Goal: Find specific page/section: Find specific page/section

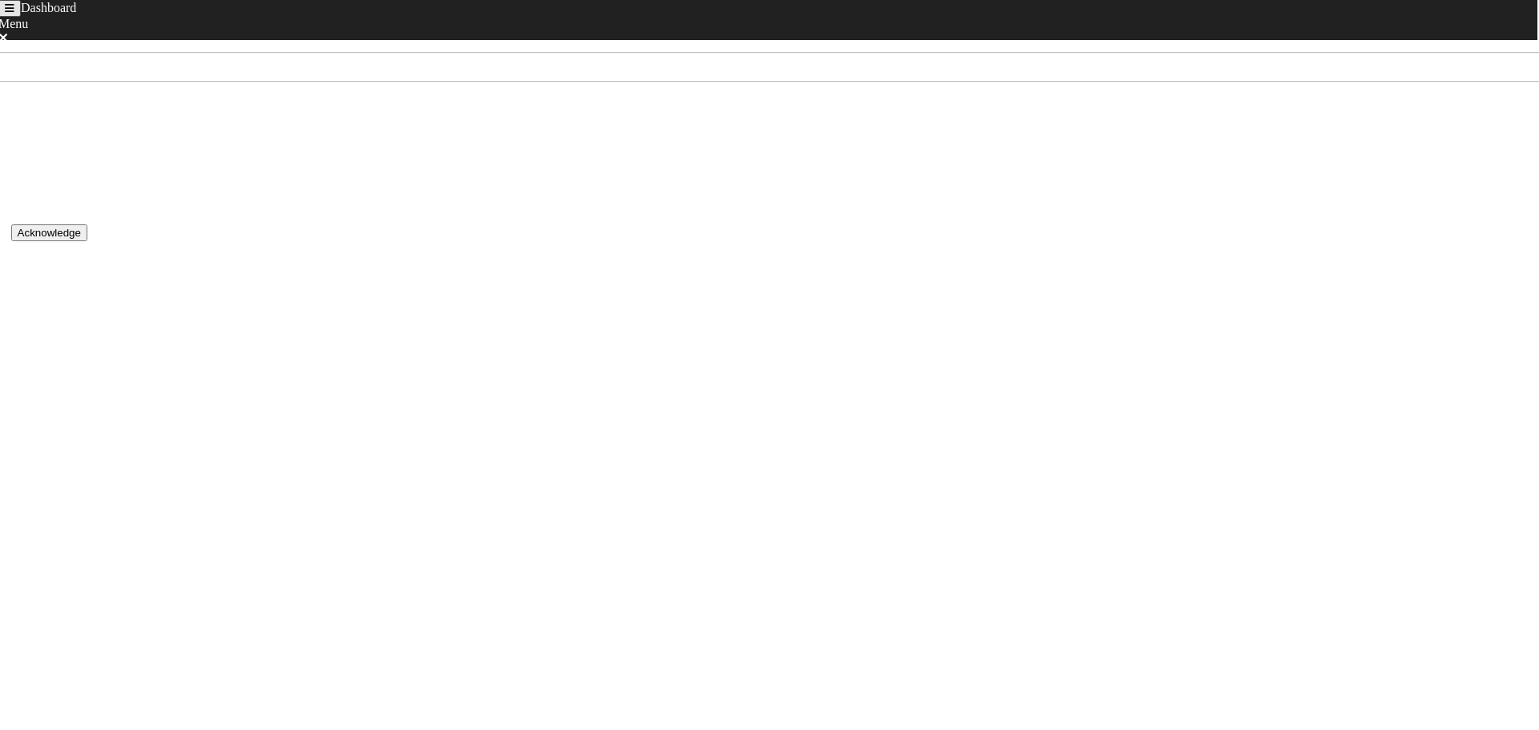
click at [434, 365] on html "Dashboard Menu Home Sign Out [DATE] - [DATE] Score 96 Rank 24 of 54 Acknowledge…" at bounding box center [769, 182] width 1539 height 365
click at [51, 307] on div at bounding box center [31, 327] width 40 height 40
click at [493, 157] on div "[DATE] - [DATE]" at bounding box center [769, 164] width 1508 height 14
click at [11, 14] on icon "back navigation" at bounding box center [8, 8] width 6 height 10
drag, startPoint x: 80, startPoint y: 248, endPoint x: 149, endPoint y: 267, distance: 71.3
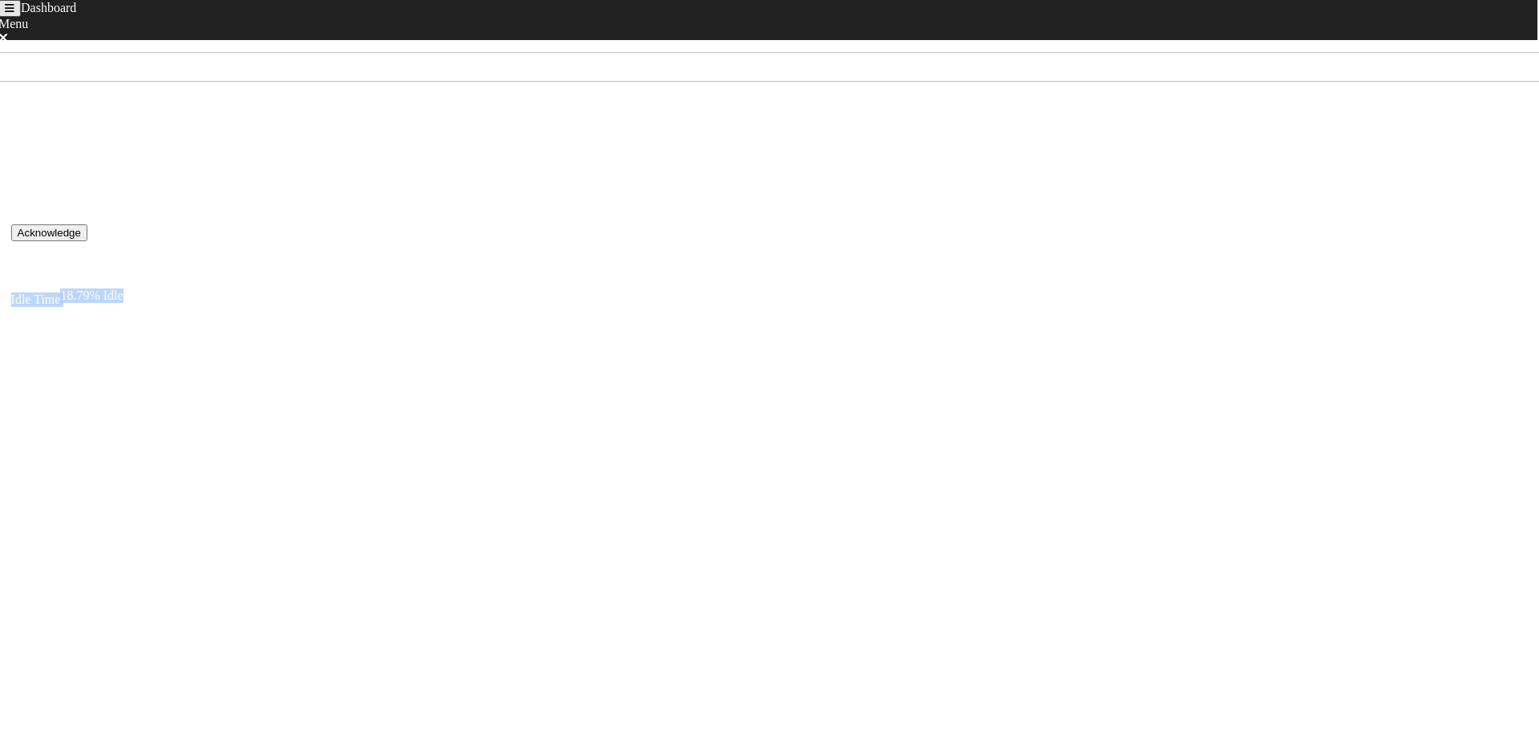
click at [149, 293] on div "Idle Time 18.79% Idle" at bounding box center [457, 300] width 893 height 14
click at [149, 266] on html "Dashboard Menu Home Sign Out Idle Time 18.79% Idle [DATE] - [DATE] Details 18.7…" at bounding box center [769, 133] width 1539 height 266
click at [11, 14] on icon "back navigation" at bounding box center [8, 8] width 6 height 10
click at [500, 365] on html "Dashboard Menu Home Sign Out [DATE] - [DATE] Score 96 Rank 24 of 54 Acknowledge…" at bounding box center [769, 182] width 1539 height 365
click at [123, 289] on div "18.79% Idle" at bounding box center [91, 298] width 63 height 18
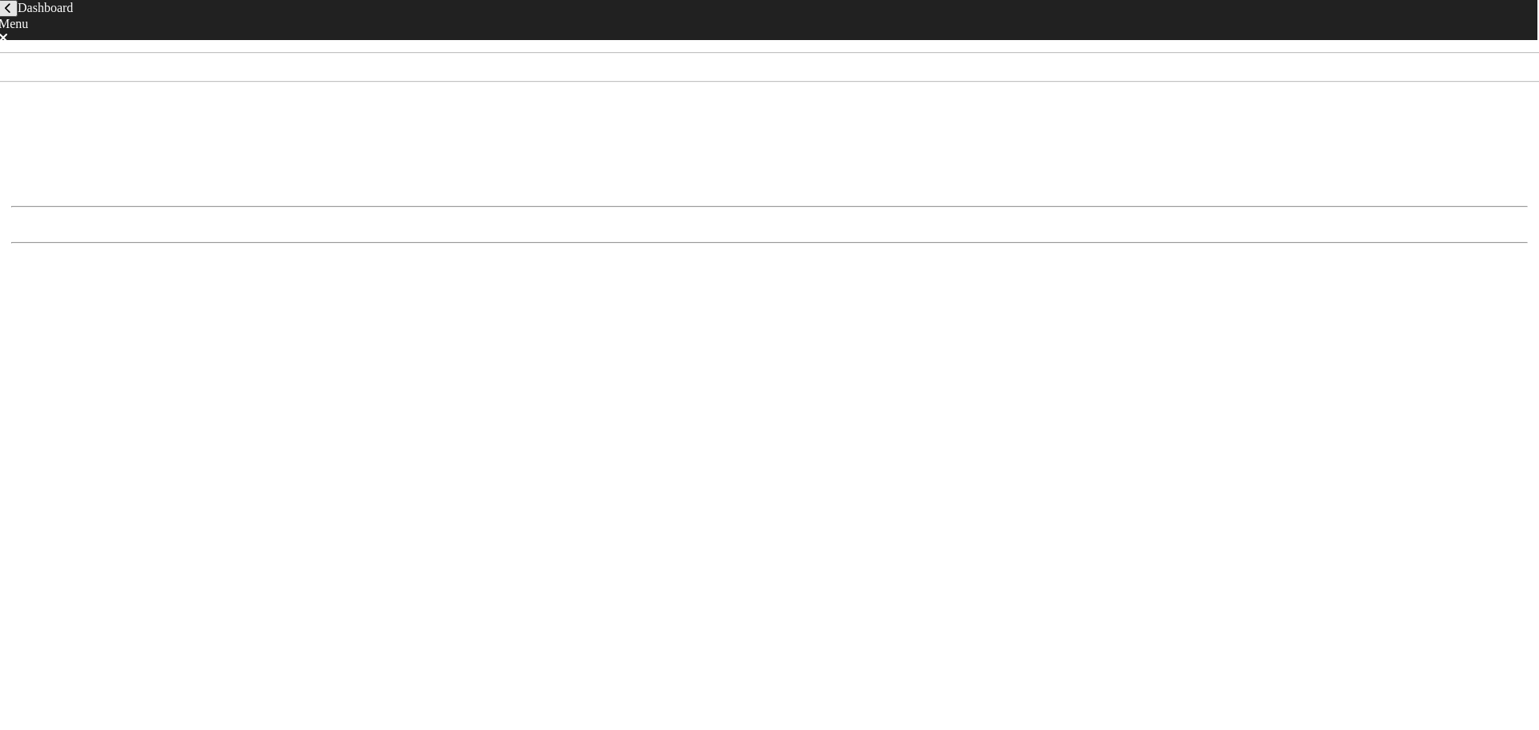
click at [111, 97] on div "18.79% Idle" at bounding box center [91, 92] width 63 height 18
click at [88, 223] on div "18.79% Idle" at bounding box center [769, 230] width 1517 height 14
drag, startPoint x: 88, startPoint y: 207, endPoint x: 38, endPoint y: 215, distance: 50.3
click at [38, 223] on div "18.79% Idle" at bounding box center [769, 230] width 1517 height 14
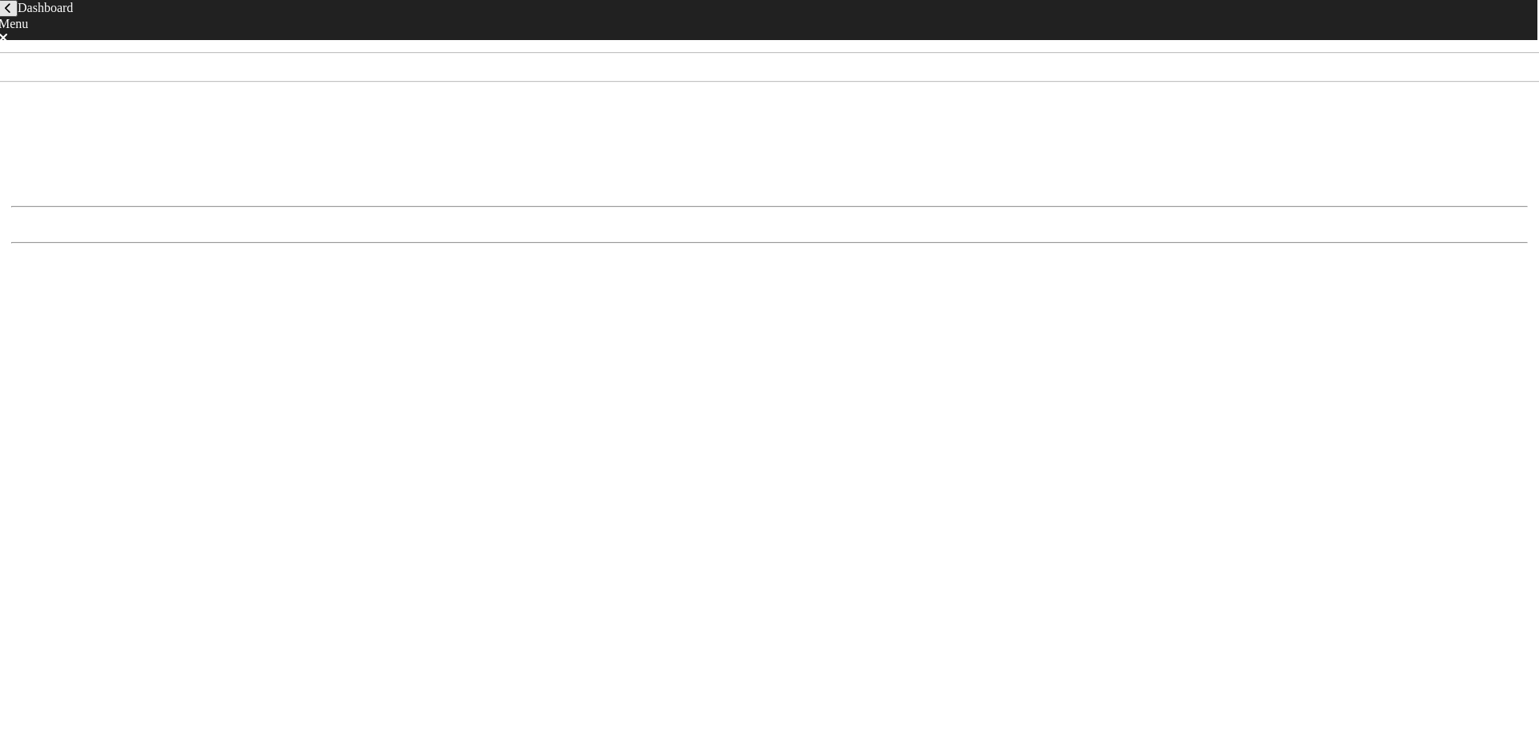
click at [26, 223] on div "18.79% Idle" at bounding box center [769, 230] width 1517 height 14
drag, startPoint x: 26, startPoint y: 207, endPoint x: 111, endPoint y: 202, distance: 85.1
click at [111, 223] on div "18.79% Idle" at bounding box center [769, 230] width 1517 height 14
click at [57, 223] on div "18.79% Idle" at bounding box center [769, 230] width 1517 height 14
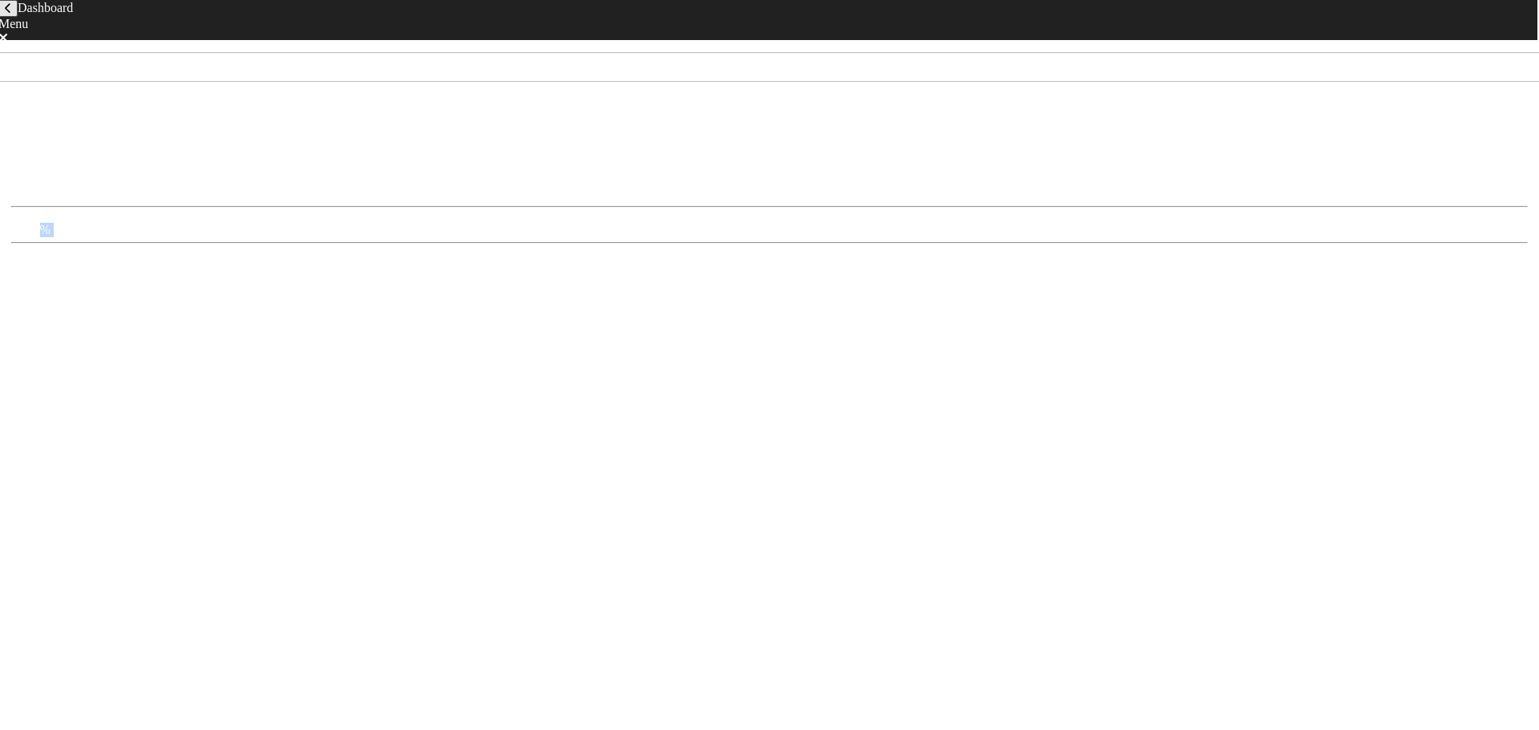
click at [57, 223] on div "18.79% Idle" at bounding box center [769, 230] width 1517 height 14
click at [79, 223] on div "18.79% Idle" at bounding box center [769, 230] width 1517 height 14
click at [18, 17] on button "back navigation" at bounding box center [7, 8] width 19 height 17
drag, startPoint x: 83, startPoint y: 268, endPoint x: 151, endPoint y: 270, distance: 68.1
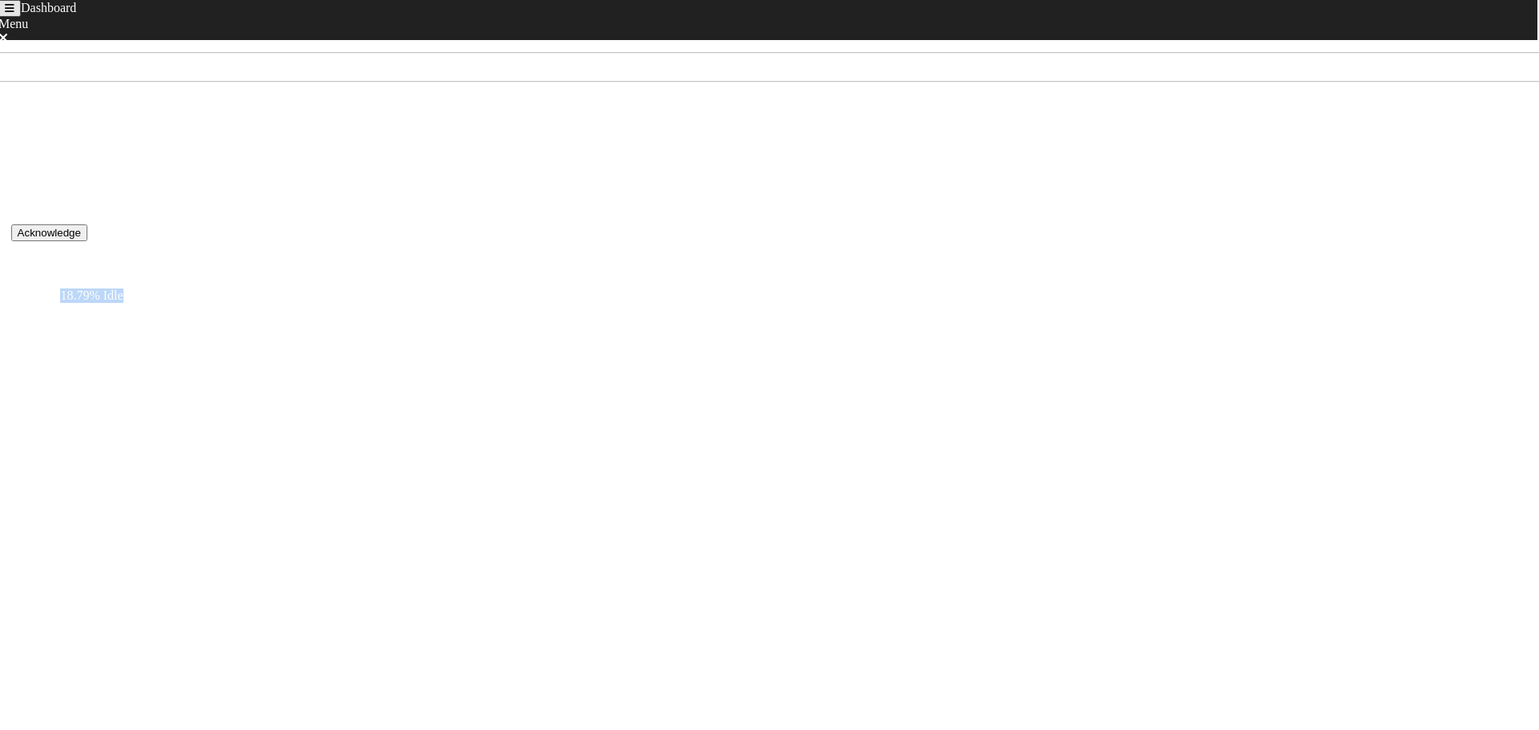
click at [123, 289] on div "18.79% Idle" at bounding box center [91, 298] width 63 height 18
click at [151, 266] on html "Dashboard Menu Home Sign Out Idle Time 18.79% Idle [DATE] - [DATE] Details 18.7…" at bounding box center [769, 133] width 1539 height 266
click at [11, 14] on icon "back navigation" at bounding box center [8, 8] width 6 height 10
drag, startPoint x: 171, startPoint y: 244, endPoint x: 77, endPoint y: 243, distance: 93.8
click at [77, 263] on div "Idle Time 18.79% Idle" at bounding box center [769, 305] width 1517 height 84
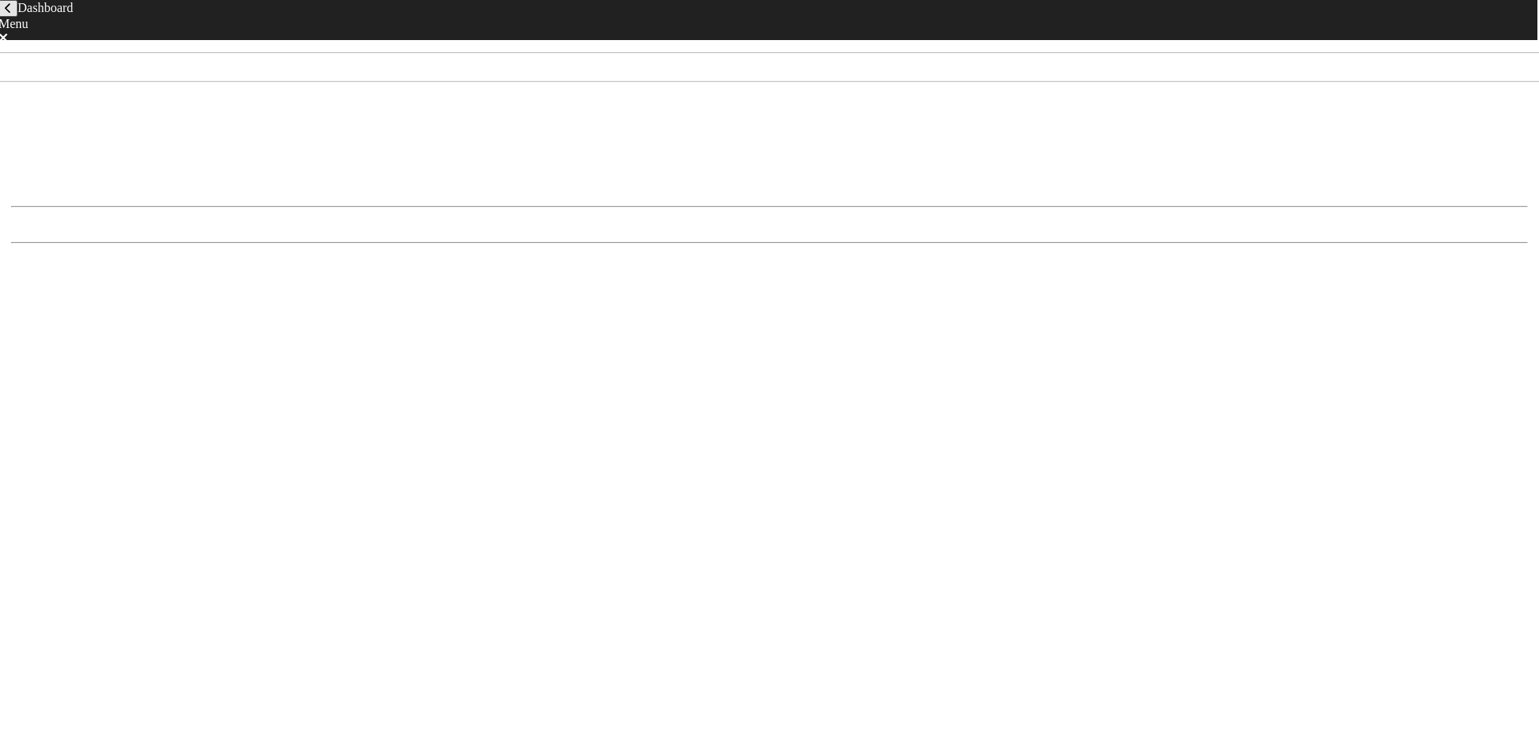
click at [11, 14] on icon "back navigation" at bounding box center [8, 8] width 6 height 10
click at [14, 14] on icon "Toggle navigation" at bounding box center [10, 8] width 10 height 10
click at [35, 402] on link "Home" at bounding box center [21, 409] width 31 height 14
